Goal: Task Accomplishment & Management: Use online tool/utility

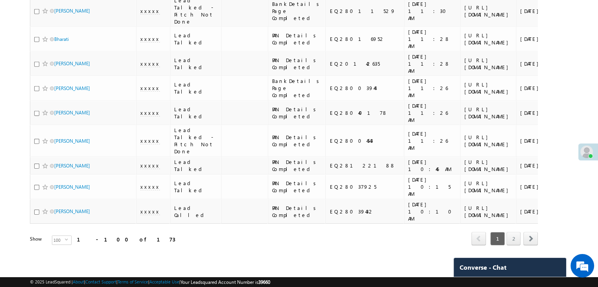
checkbox input "false"
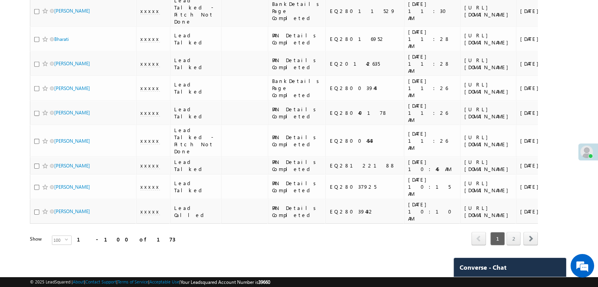
checkbox input "false"
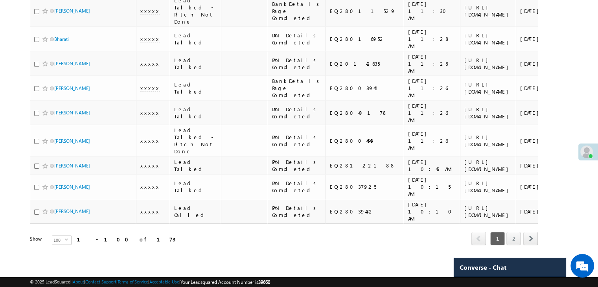
checkbox input "false"
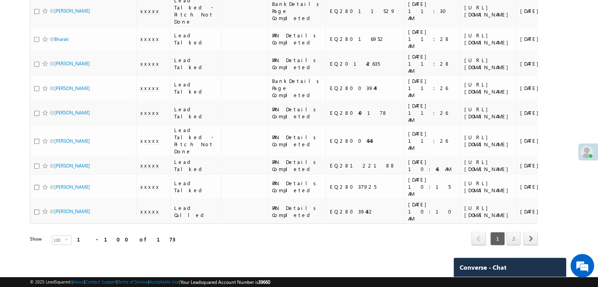
checkbox input "false"
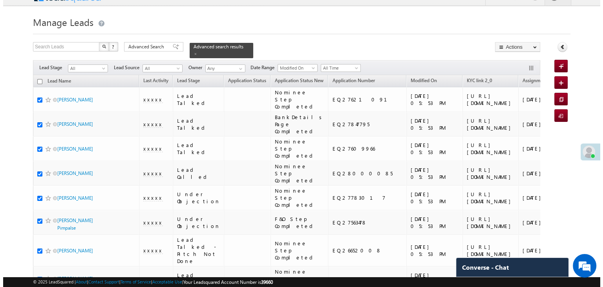
scroll to position [0, 0]
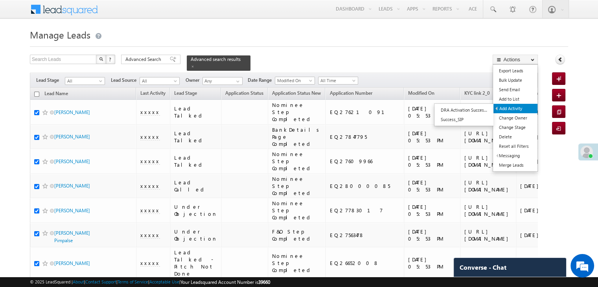
click at [508, 107] on link "Add Activity" at bounding box center [515, 108] width 44 height 9
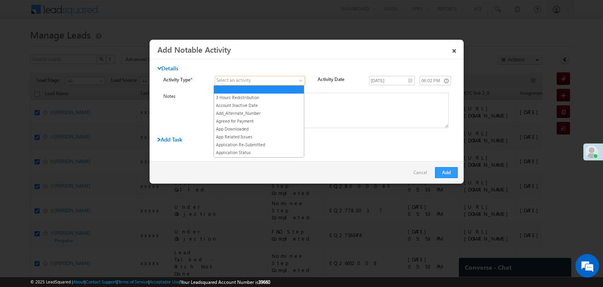
click at [290, 80] on span at bounding box center [255, 80] width 80 height 7
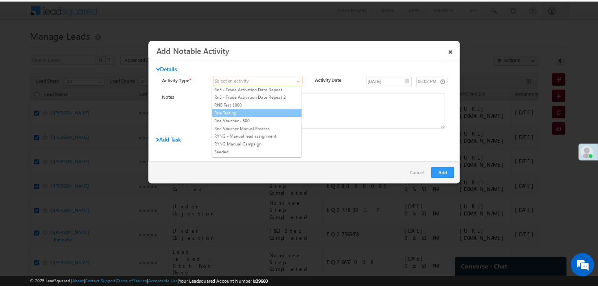
scroll to position [982, 0]
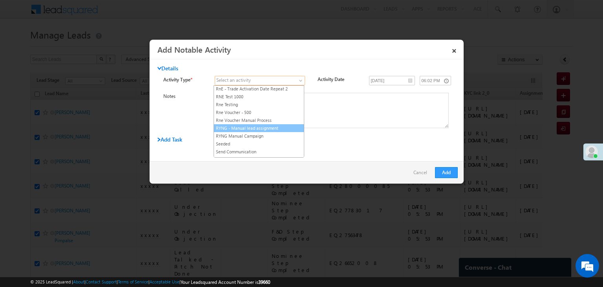
click at [279, 125] on link "RYNG - Manual lead assignment" at bounding box center [259, 128] width 90 height 7
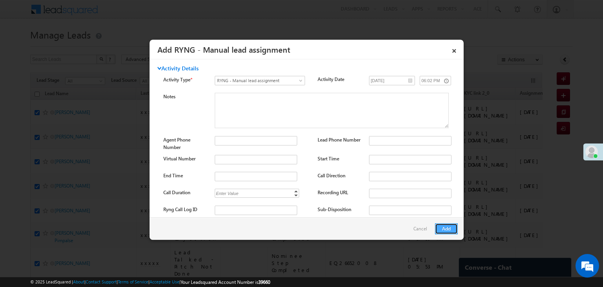
click at [445, 230] on button "Add" at bounding box center [446, 228] width 23 height 11
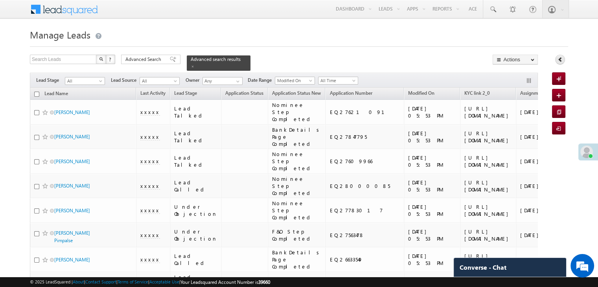
click at [558, 59] on icon at bounding box center [560, 60] width 6 height 6
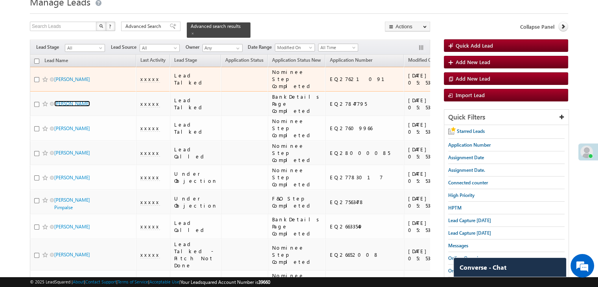
scroll to position [39, 0]
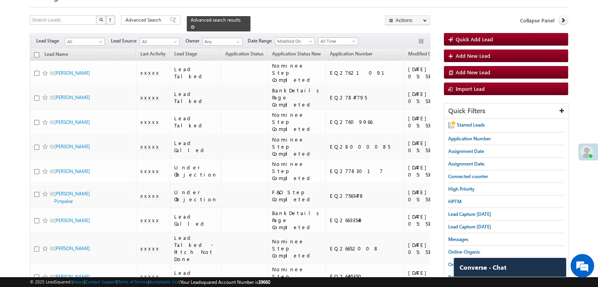
click at [194, 25] on span at bounding box center [193, 27] width 4 height 4
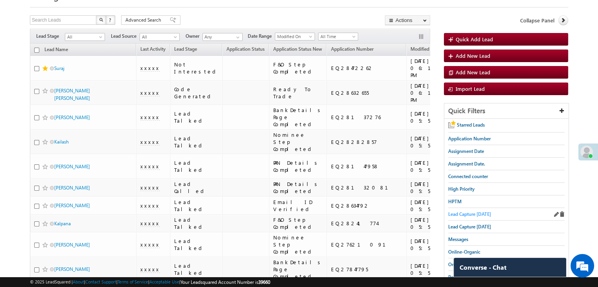
click at [481, 212] on span "Lead Capture [DATE]" at bounding box center [469, 214] width 43 height 6
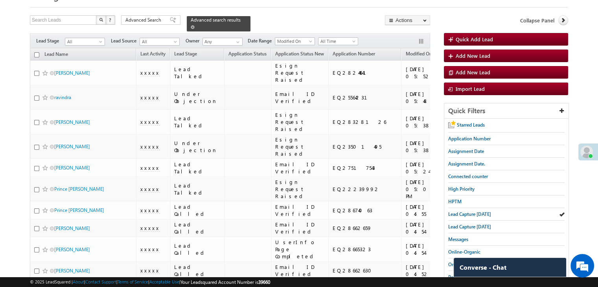
click at [194, 25] on span at bounding box center [193, 27] width 4 height 4
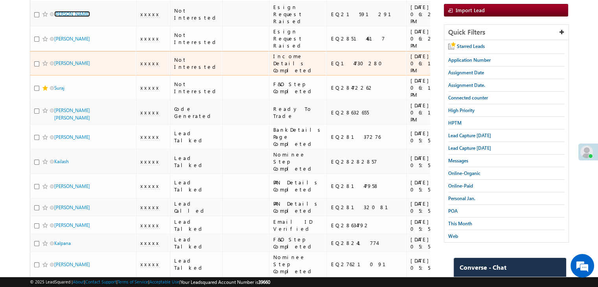
scroll to position [0, 0]
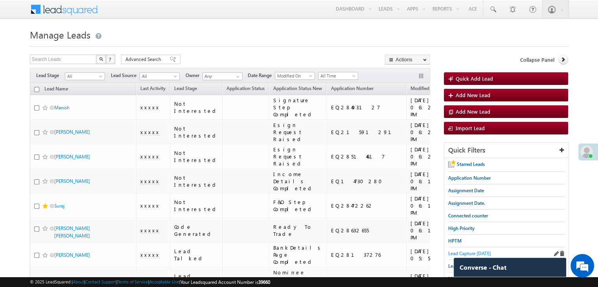
click at [451, 250] on span "Lead Capture [DATE]" at bounding box center [469, 253] width 43 height 6
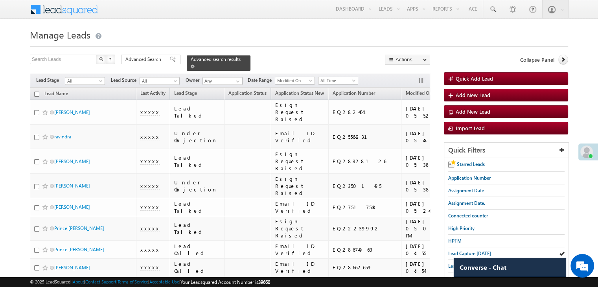
click at [194, 64] on span at bounding box center [193, 66] width 4 height 4
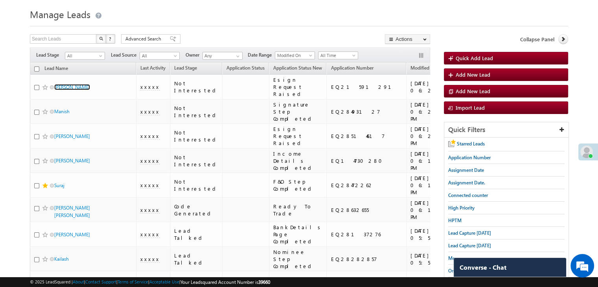
scroll to position [39, 0]
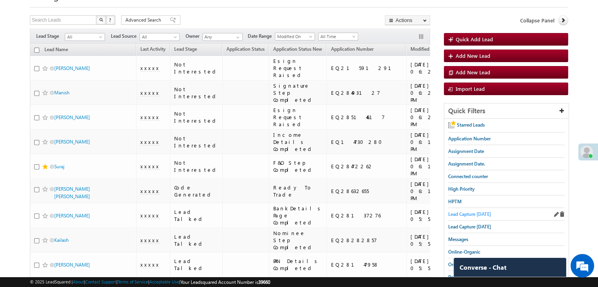
click at [460, 212] on span "Lead Capture [DATE]" at bounding box center [469, 214] width 43 height 6
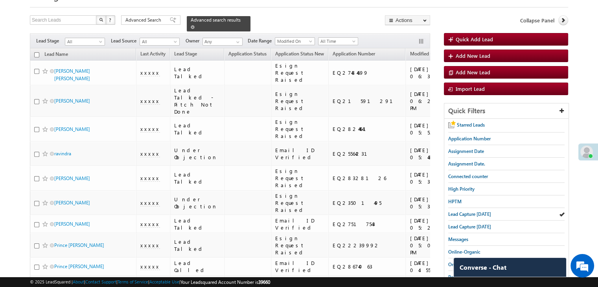
click at [194, 25] on span at bounding box center [193, 27] width 4 height 4
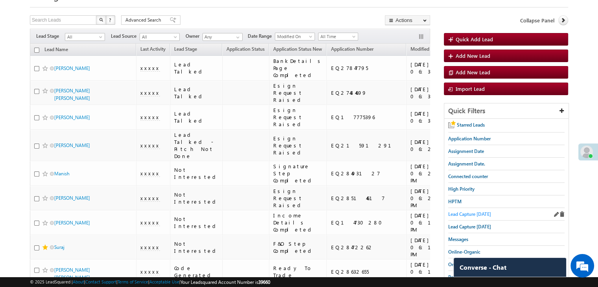
click at [467, 212] on span "Lead Capture [DATE]" at bounding box center [469, 214] width 43 height 6
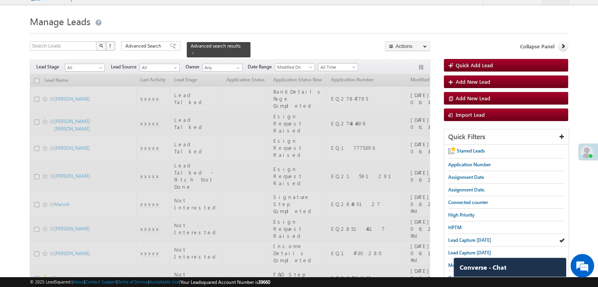
scroll to position [0, 0]
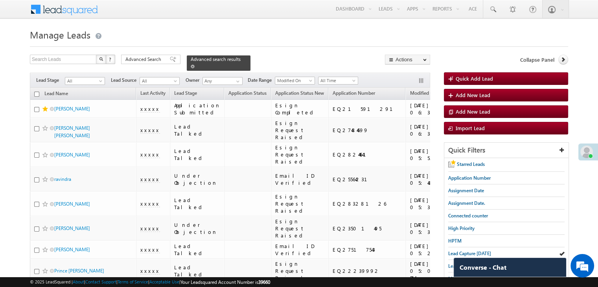
click at [194, 64] on span at bounding box center [193, 66] width 4 height 4
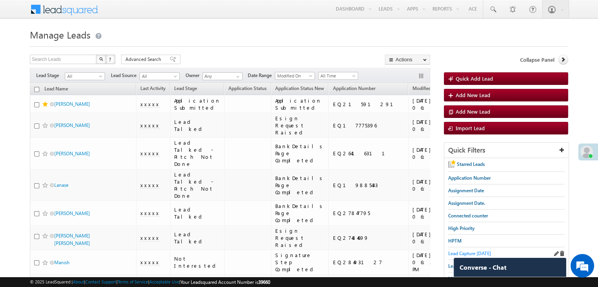
click at [452, 251] on span "Lead Capture [DATE]" at bounding box center [469, 253] width 43 height 6
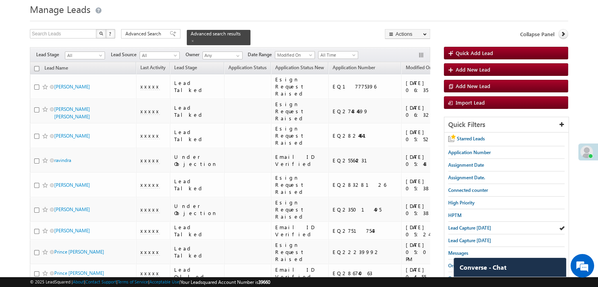
scroll to position [39, 0]
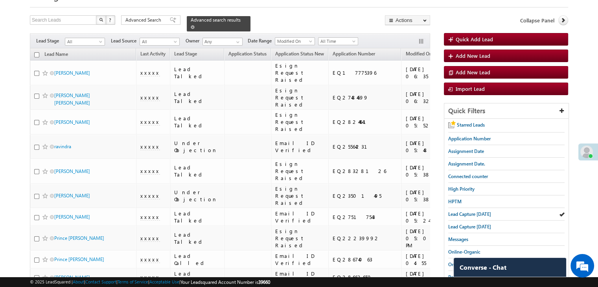
click at [194, 24] on link at bounding box center [193, 27] width 4 height 7
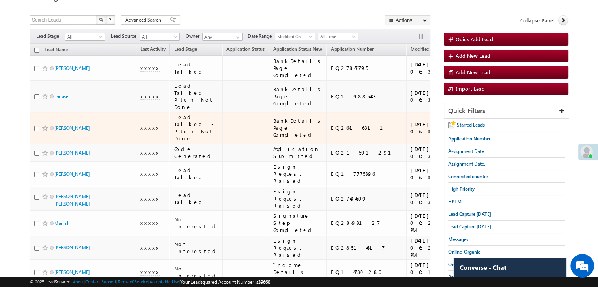
scroll to position [0, 0]
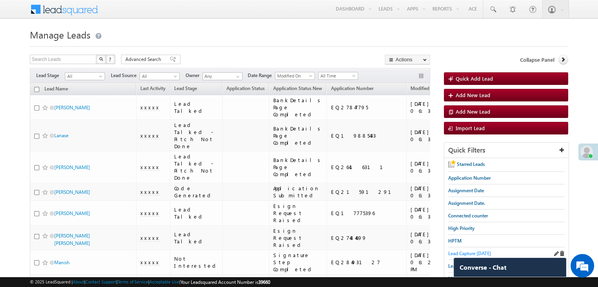
click at [463, 251] on span "Lead Capture [DATE]" at bounding box center [469, 253] width 43 height 6
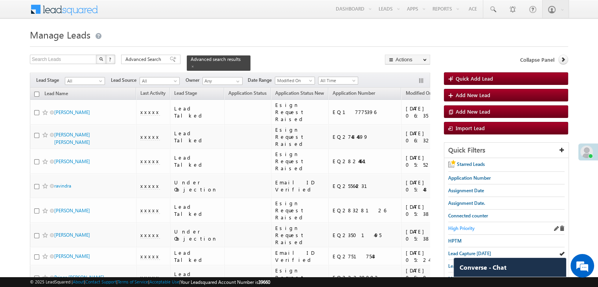
click at [466, 227] on span "High Priority" at bounding box center [461, 228] width 26 height 6
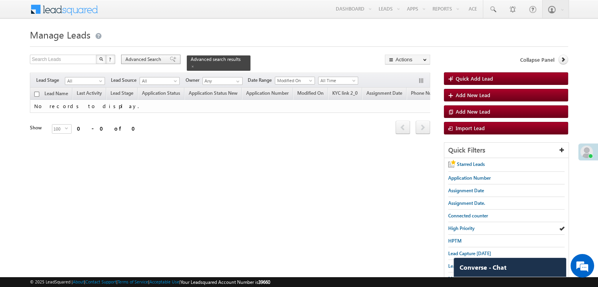
click at [140, 60] on span "Advanced Search" at bounding box center [144, 59] width 38 height 7
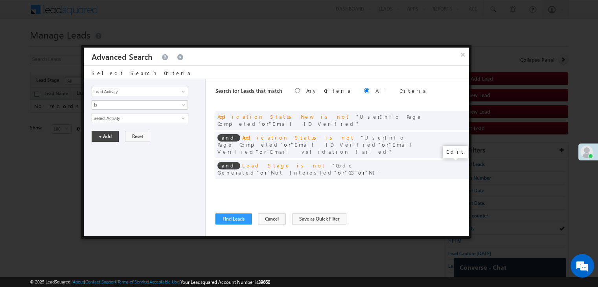
click at [451, 183] on span at bounding box center [451, 186] width 6 height 6
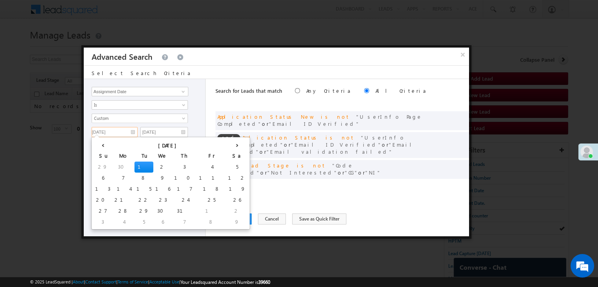
click at [126, 132] on input "[DATE]" at bounding box center [115, 132] width 46 height 10
click at [226, 146] on th "›" at bounding box center [237, 145] width 22 height 12
click at [229, 146] on th "›" at bounding box center [238, 145] width 19 height 12
click at [103, 178] on td "7" at bounding box center [104, 177] width 22 height 11
type input "[DATE]"
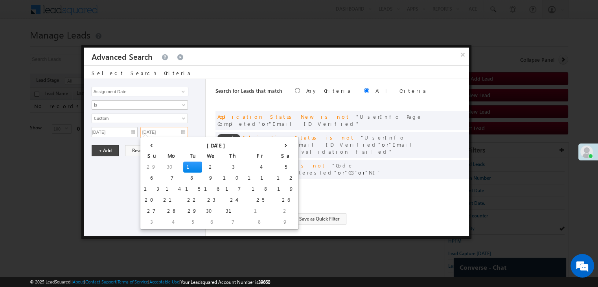
click at [167, 133] on input "[DATE]" at bounding box center [164, 132] width 48 height 10
click at [275, 143] on th "›" at bounding box center [286, 145] width 22 height 12
click at [278, 143] on th "›" at bounding box center [287, 145] width 19 height 12
click at [148, 175] on td "7" at bounding box center [153, 177] width 22 height 11
type input "[DATE]"
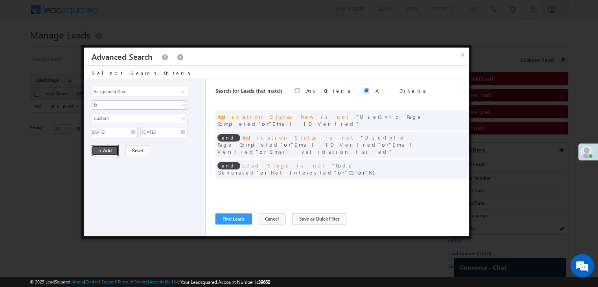
click at [111, 150] on button "+ Add" at bounding box center [105, 150] width 27 height 11
click at [245, 218] on button "Find Leads" at bounding box center [233, 218] width 36 height 11
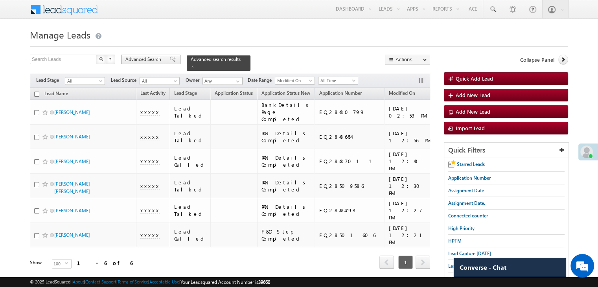
click at [154, 60] on span "Advanced Search" at bounding box center [144, 59] width 38 height 7
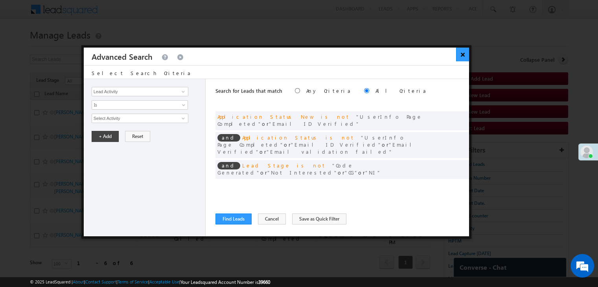
click at [466, 52] on button "×" at bounding box center [462, 55] width 13 height 14
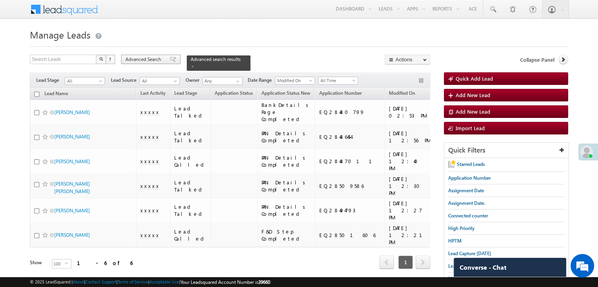
click at [170, 59] on span at bounding box center [173, 60] width 6 height 6
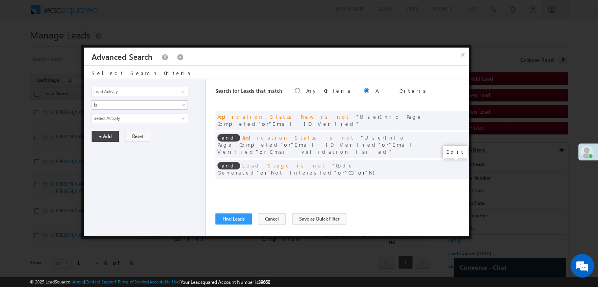
click at [449, 183] on span at bounding box center [451, 186] width 6 height 6
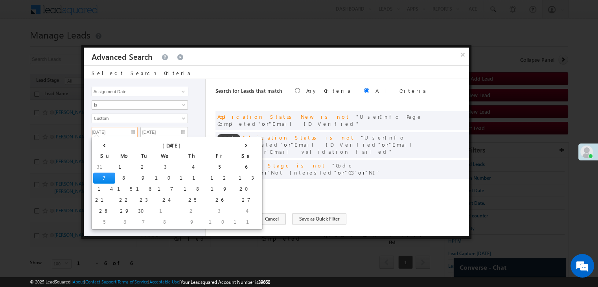
click at [119, 129] on input "[DATE]" at bounding box center [115, 132] width 46 height 10
click at [115, 176] on td "8" at bounding box center [124, 177] width 19 height 11
type input "[DATE]"
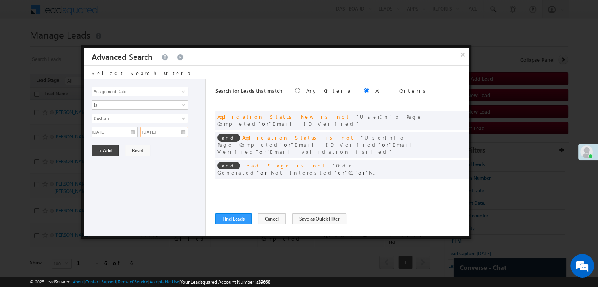
click at [170, 132] on input "[DATE]" at bounding box center [164, 132] width 48 height 10
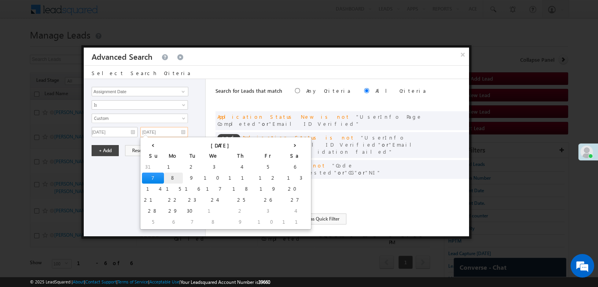
click at [164, 176] on td "8" at bounding box center [173, 177] width 19 height 11
type input "[DATE]"
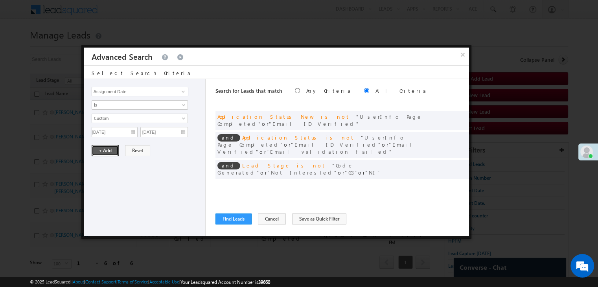
click at [104, 150] on button "+ Add" at bounding box center [105, 150] width 27 height 11
click at [218, 217] on button "Find Leads" at bounding box center [233, 218] width 36 height 11
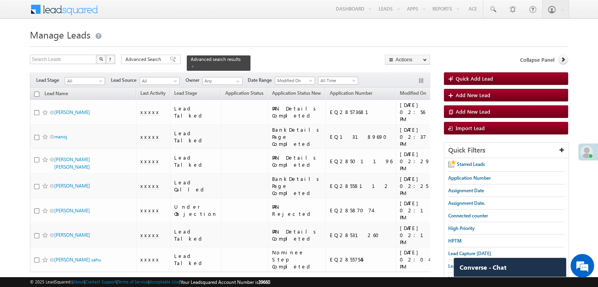
drag, startPoint x: 143, startPoint y: 60, endPoint x: 222, endPoint y: 186, distance: 148.5
click at [143, 60] on span "Advanced Search" at bounding box center [144, 59] width 38 height 7
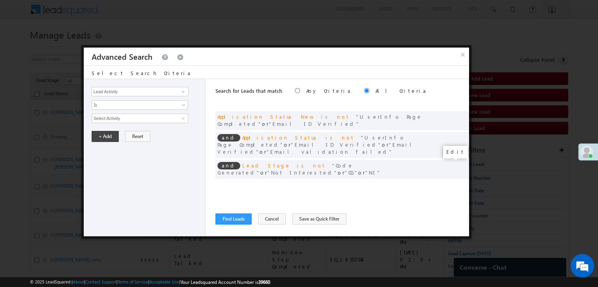
click at [448, 183] on span at bounding box center [451, 186] width 6 height 6
click at [121, 128] on input "[DATE]" at bounding box center [115, 132] width 46 height 10
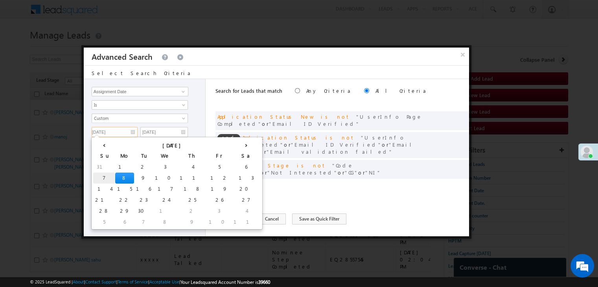
click at [99, 176] on td "7" at bounding box center [104, 177] width 22 height 11
type input "[DATE]"
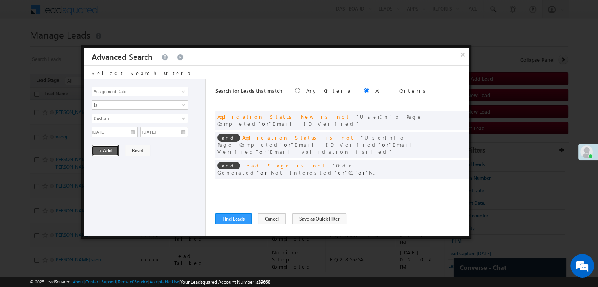
click at [101, 149] on button "+ Add" at bounding box center [105, 150] width 27 height 11
click at [232, 218] on button "Find Leads" at bounding box center [233, 218] width 36 height 11
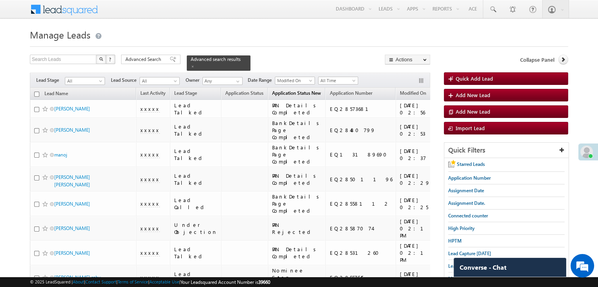
click at [272, 90] on span "Application Status New" at bounding box center [296, 93] width 49 height 6
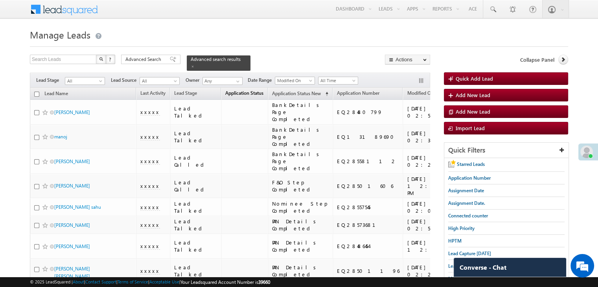
click at [225, 90] on span "Application Status" at bounding box center [244, 93] width 38 height 6
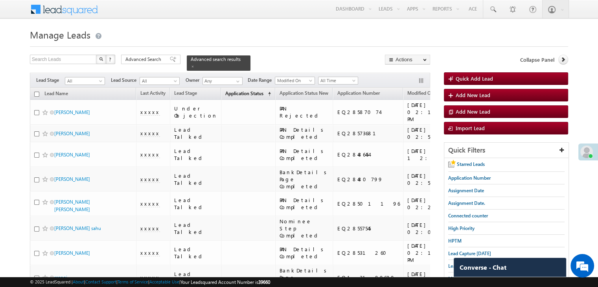
click at [225, 90] on span "Application Status" at bounding box center [244, 93] width 38 height 6
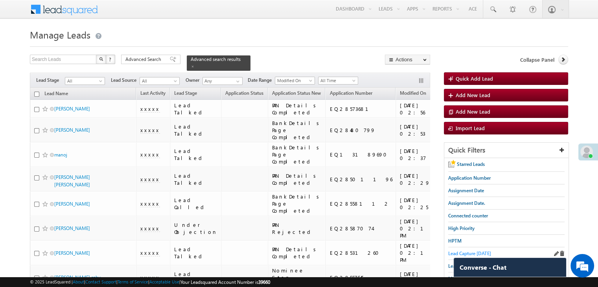
click at [456, 252] on span "Lead Capture [DATE]" at bounding box center [469, 253] width 43 height 6
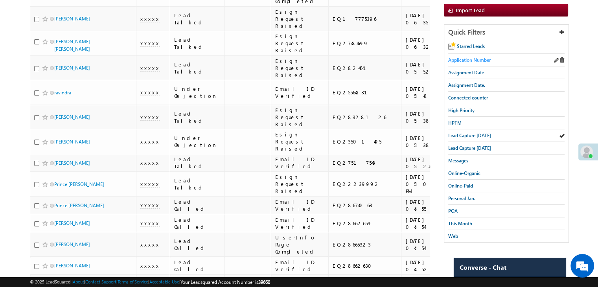
scroll to position [157, 0]
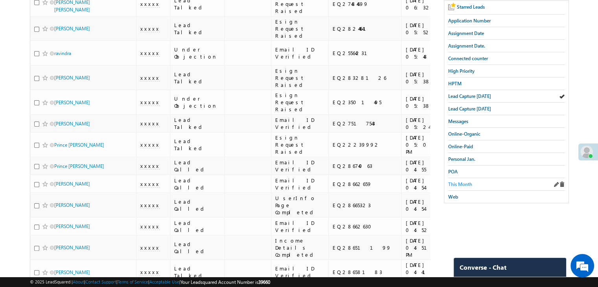
click at [460, 181] on span "This Month" at bounding box center [460, 184] width 24 height 6
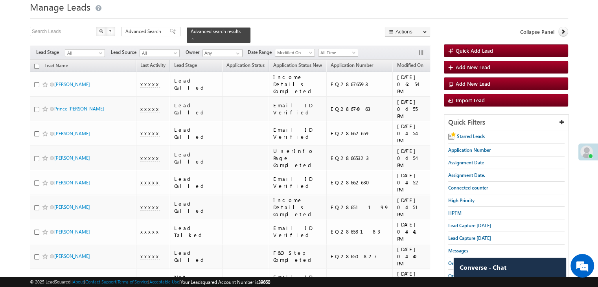
scroll to position [9, 0]
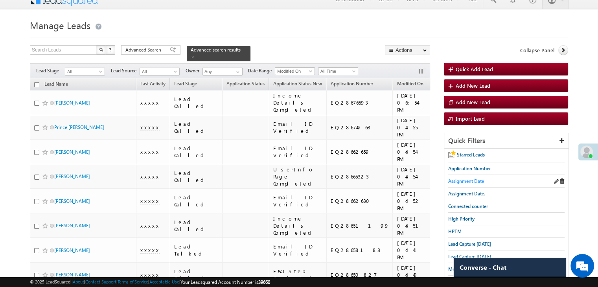
click at [477, 178] on span "Assignment Date" at bounding box center [466, 181] width 36 height 6
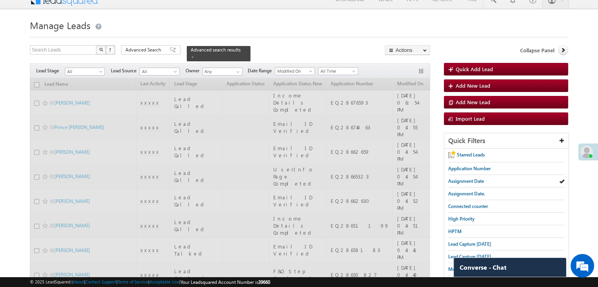
click at [136, 46] on div "Advanced Search" at bounding box center [150, 49] width 59 height 9
click at [0, 0] on button "Find Leads" at bounding box center [0, 0] width 0 height 0
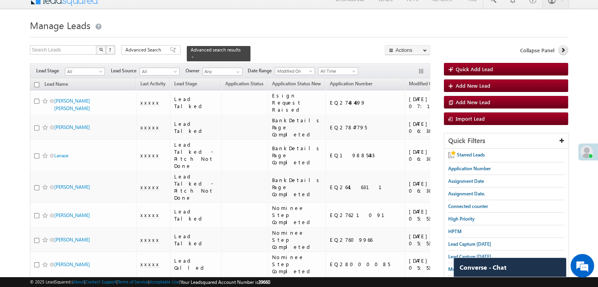
click at [563, 51] on icon at bounding box center [563, 50] width 6 height 6
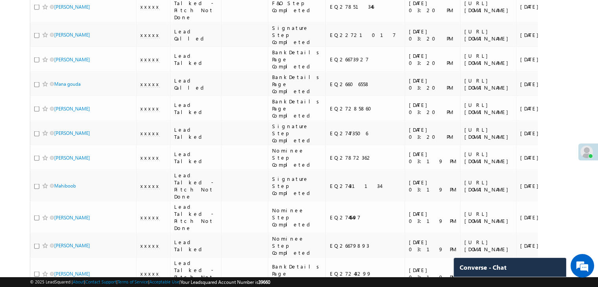
scroll to position [1502, 0]
